Goal: Task Accomplishment & Management: Manage account settings

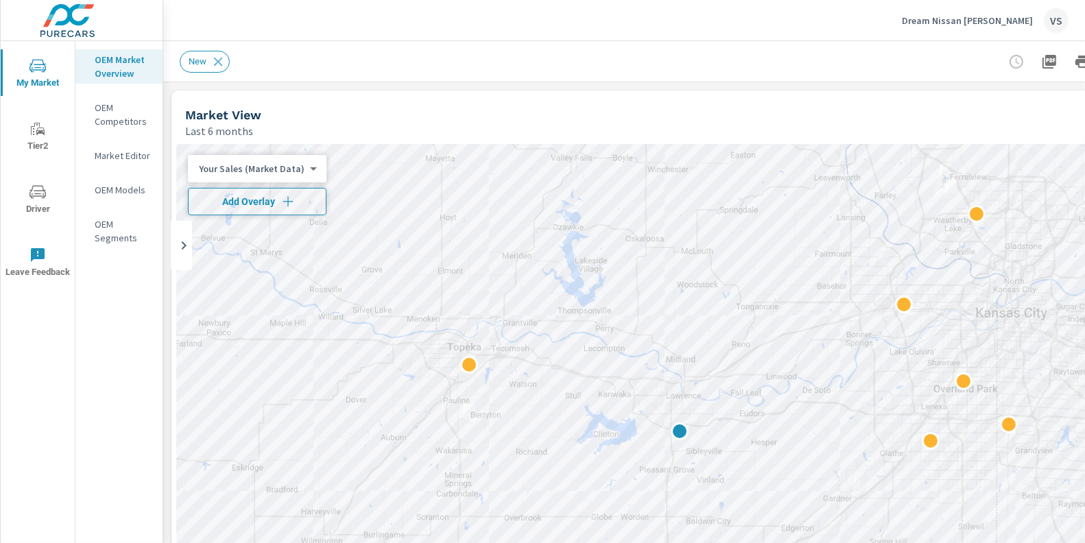
click at [286, 196] on icon "button" at bounding box center [288, 202] width 14 height 14
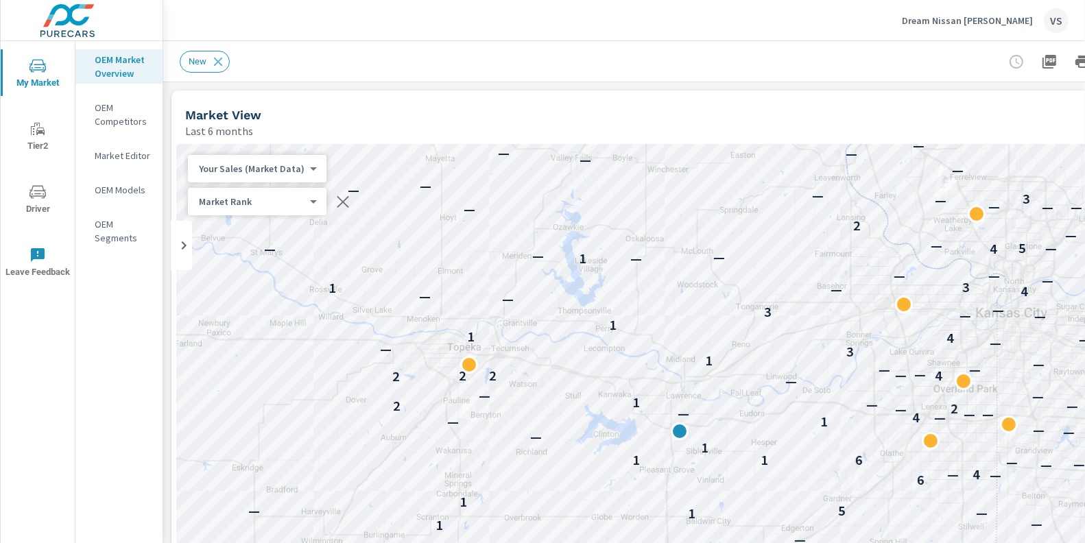
click at [899, 74] on div "New" at bounding box center [671, 61] width 982 height 40
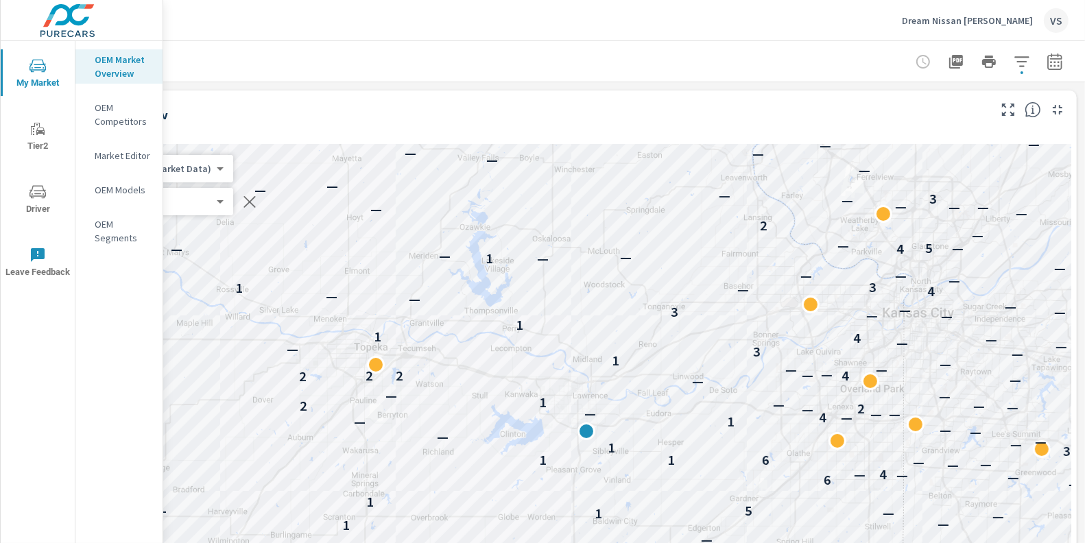
scroll to position [0, 104]
click at [1014, 64] on icon "button" at bounding box center [1022, 62] width 16 height 16
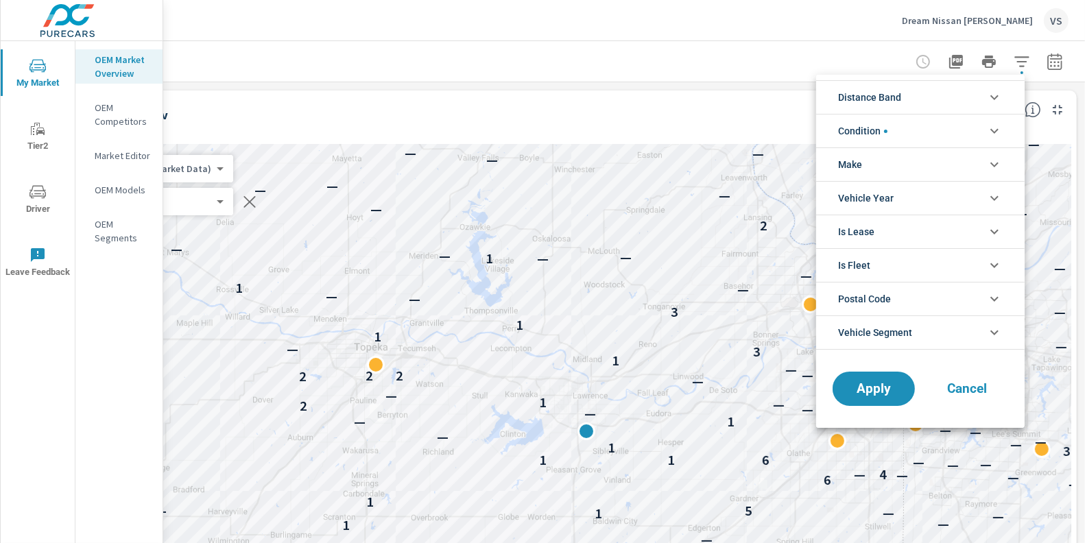
click at [928, 124] on li "Condition" at bounding box center [920, 131] width 209 height 34
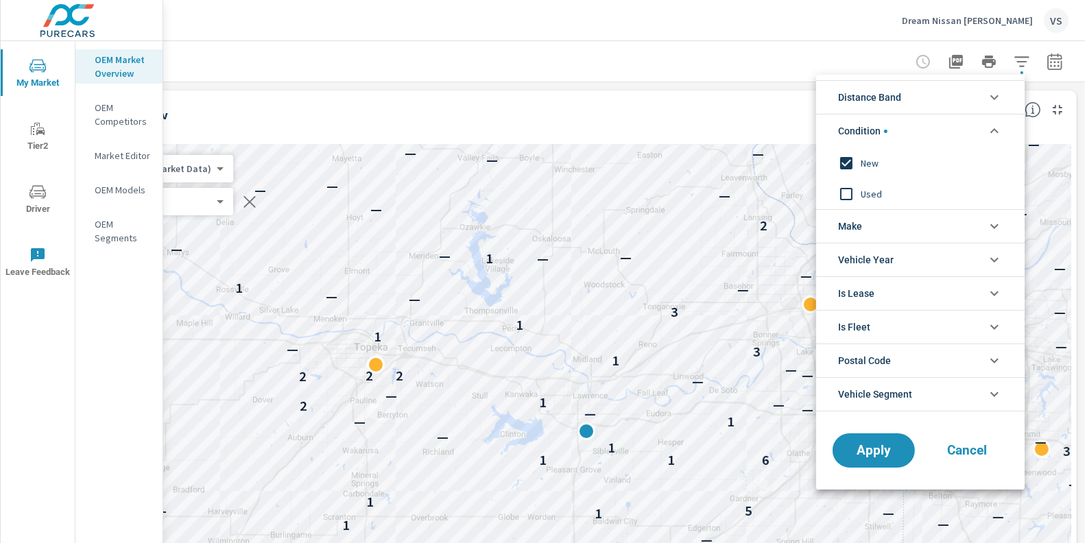
click at [893, 119] on li "Condition" at bounding box center [920, 131] width 209 height 34
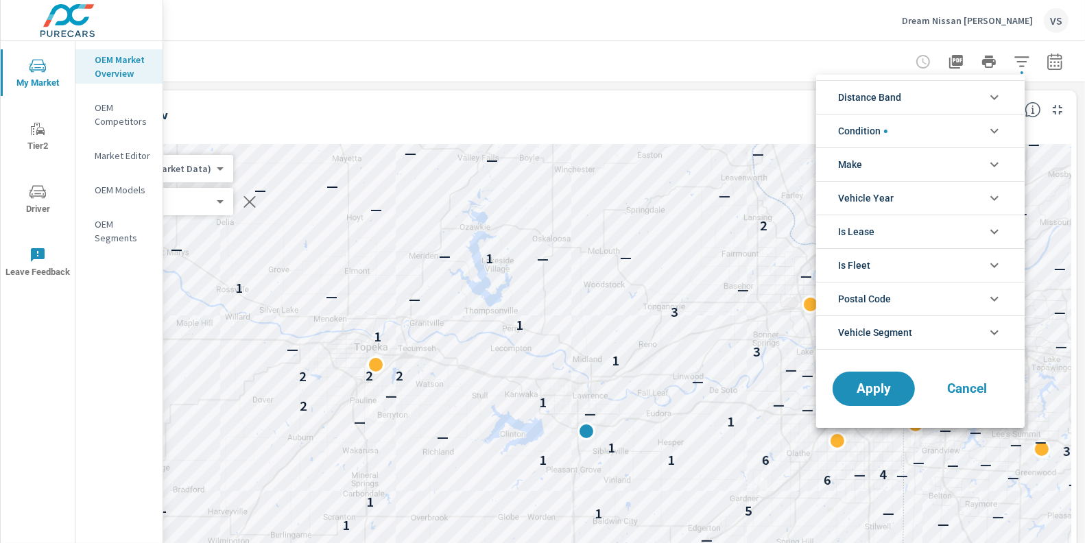
click at [878, 161] on li "Make" at bounding box center [920, 165] width 209 height 34
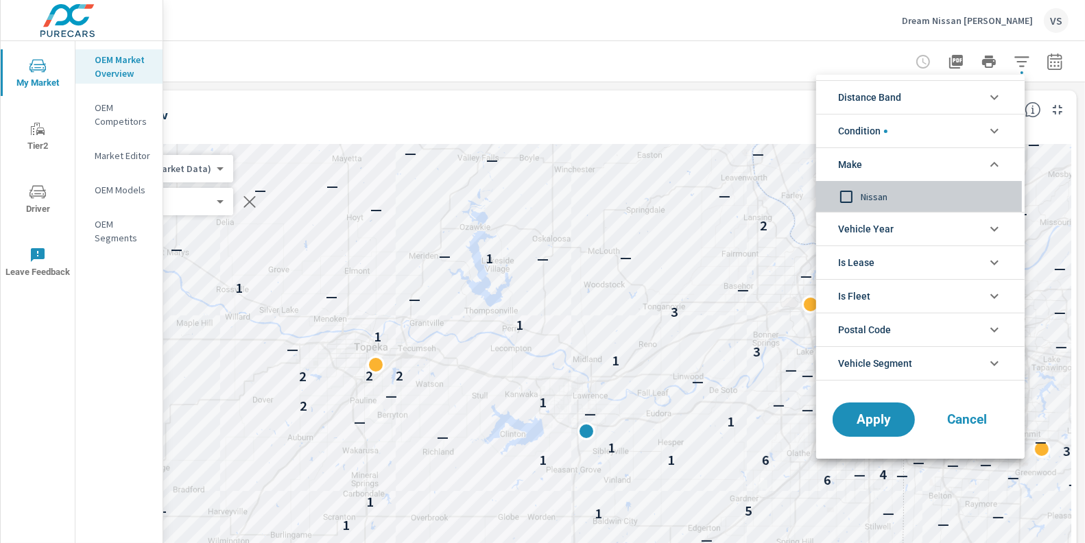
click at [866, 196] on span "Nissan" at bounding box center [936, 197] width 150 height 16
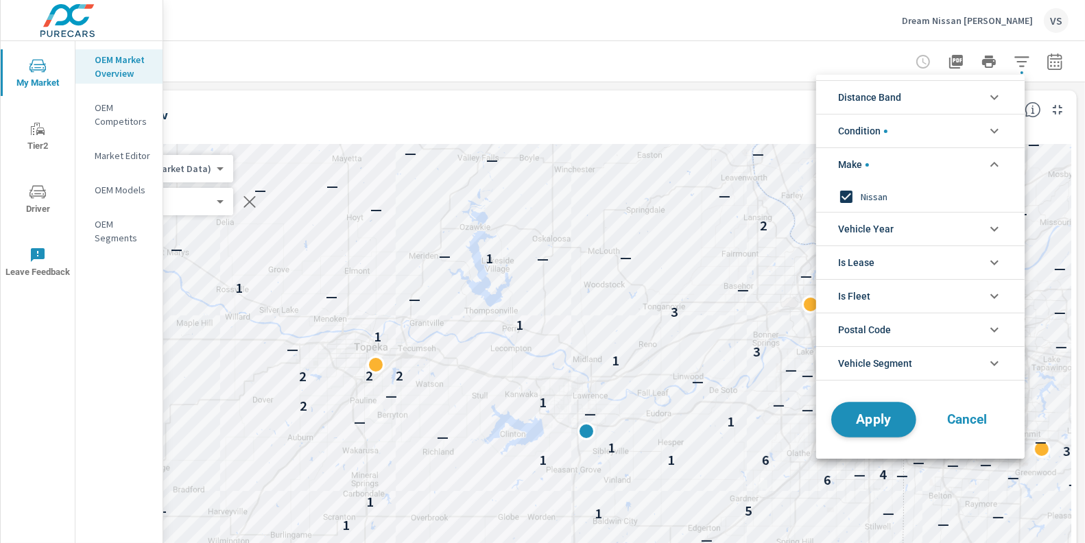
click at [869, 421] on span "Apply" at bounding box center [874, 420] width 56 height 13
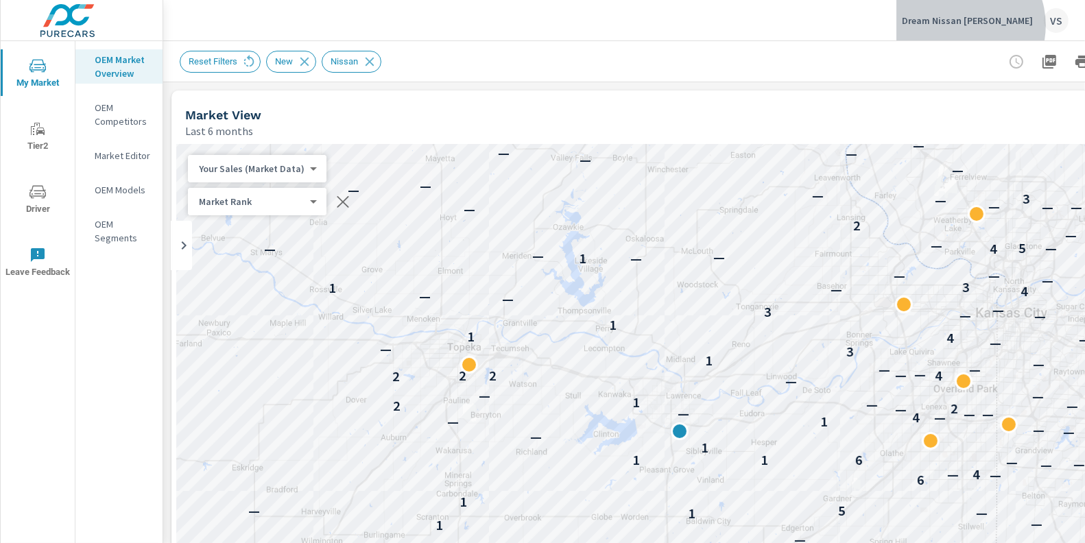
click at [991, 25] on p "Dream Nissan Lawrence" at bounding box center [967, 20] width 131 height 12
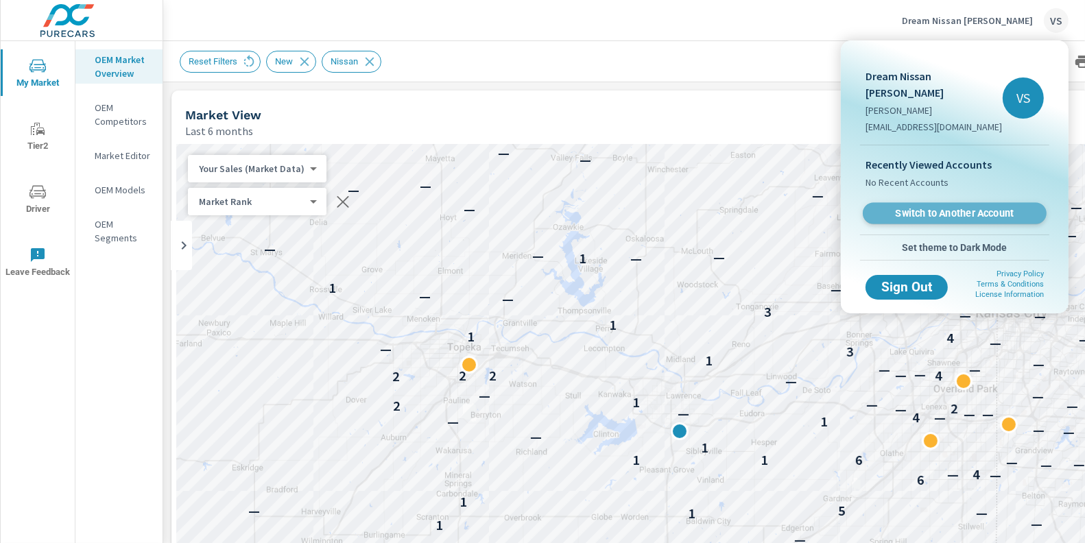
click at [914, 207] on span "Switch to Another Account" at bounding box center [955, 213] width 168 height 13
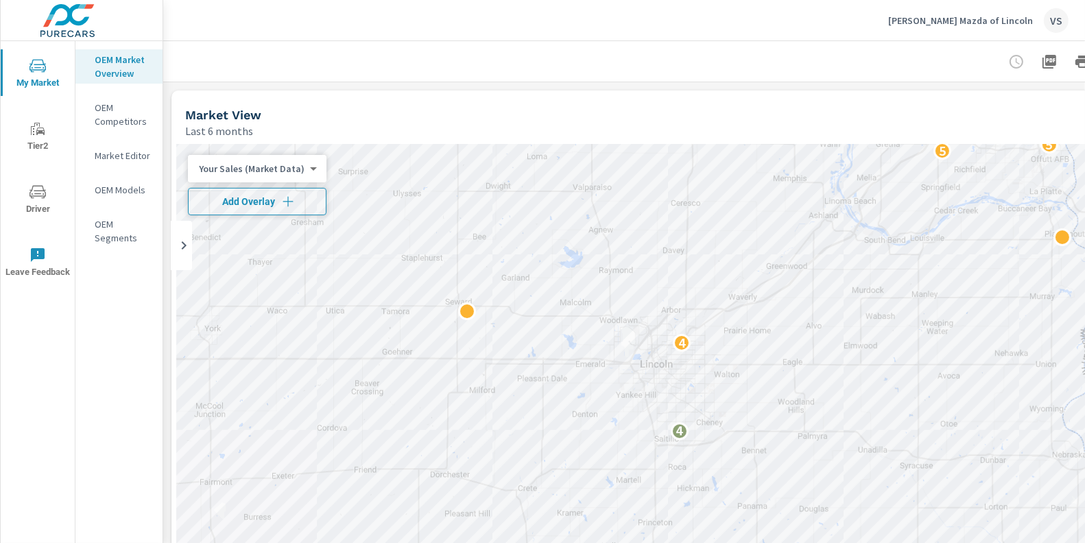
click at [298, 197] on span "Add Overlay" at bounding box center [257, 202] width 126 height 14
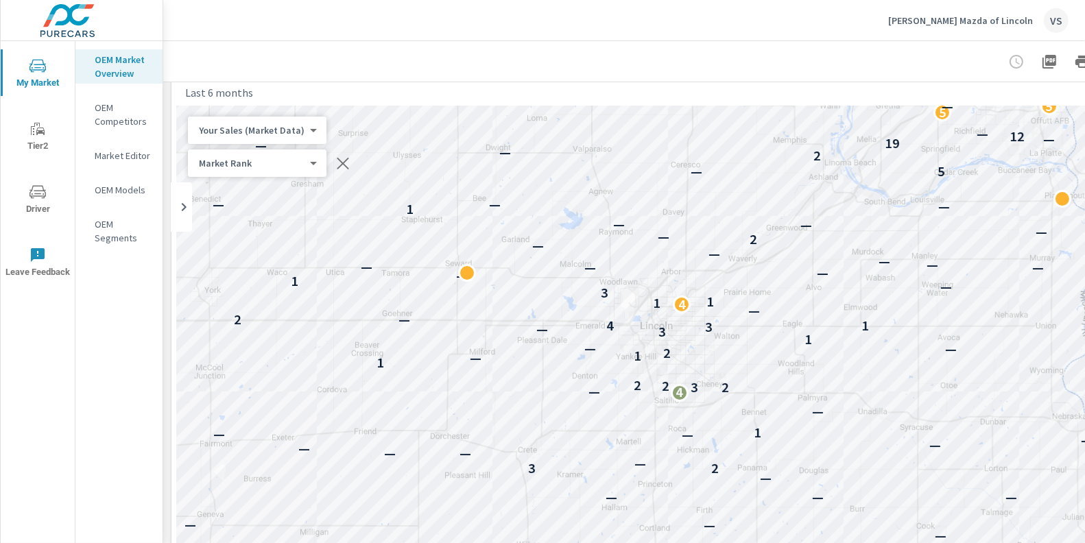
scroll to position [39, 0]
